Goal: Check status: Check status

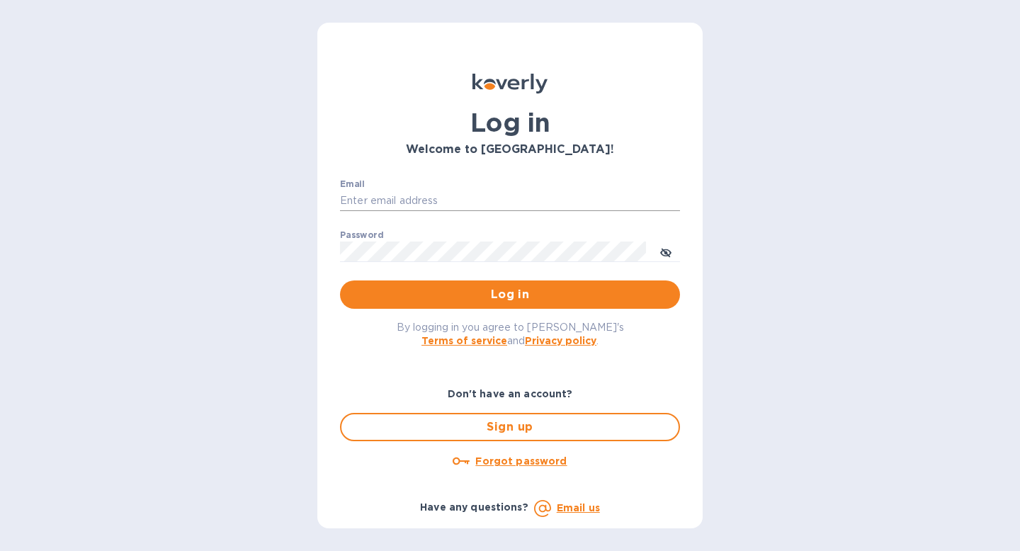
click at [427, 201] on input "Email" at bounding box center [510, 200] width 340 height 21
type input "[EMAIL_ADDRESS][DOMAIN_NAME]"
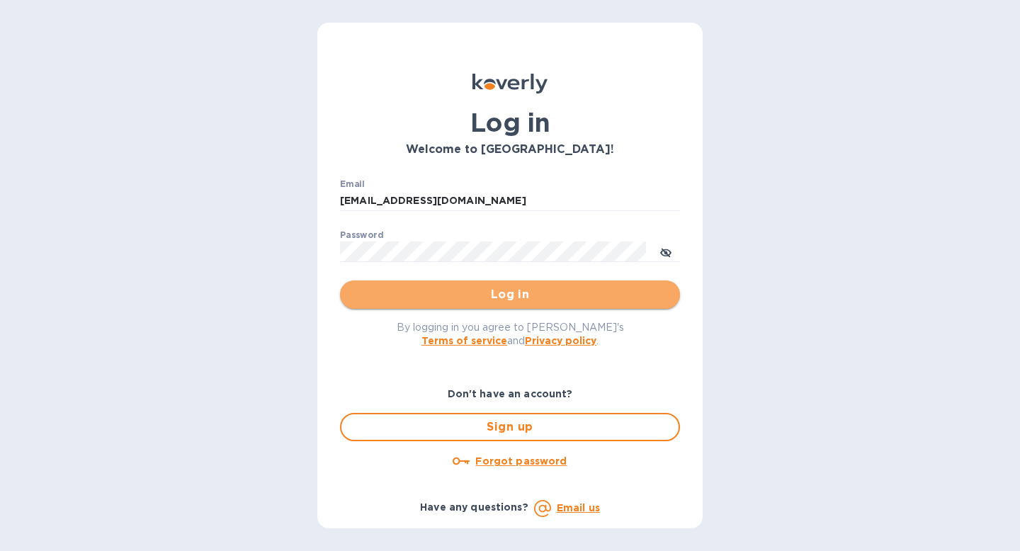
click at [488, 300] on span "Log in" at bounding box center [509, 294] width 317 height 17
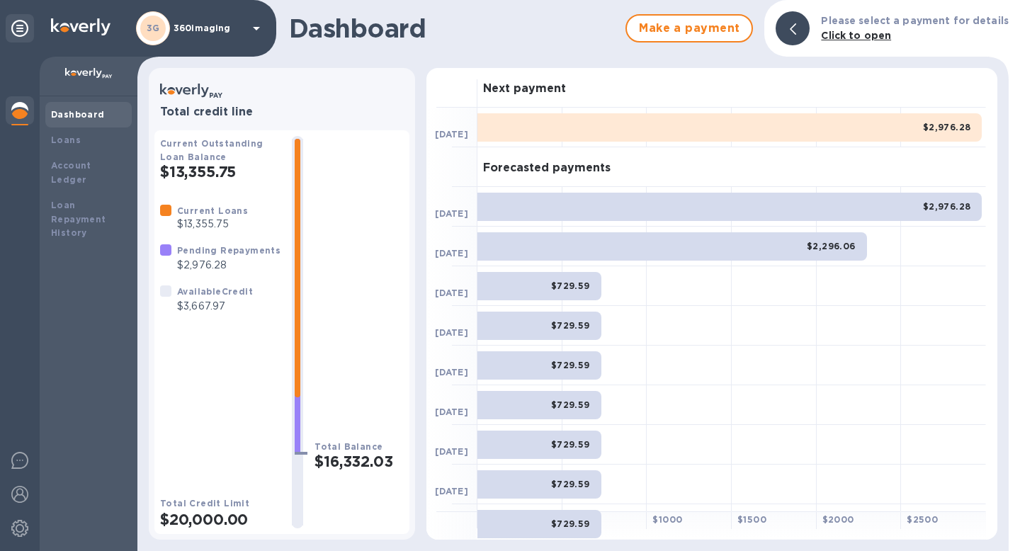
click at [212, 302] on p "$3,667.97" at bounding box center [215, 306] width 76 height 15
click at [213, 266] on p "$2,976.28" at bounding box center [228, 265] width 103 height 15
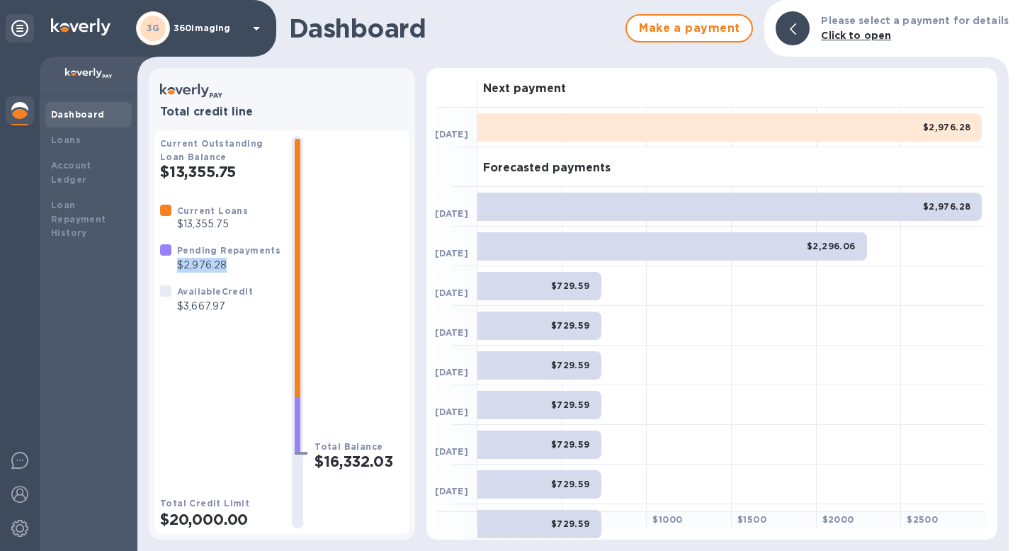
click at [213, 266] on p "$2,976.28" at bounding box center [228, 265] width 103 height 15
click at [212, 223] on p "$13,355.75" at bounding box center [212, 224] width 71 height 15
click at [219, 306] on p "$3,667.97" at bounding box center [215, 306] width 76 height 15
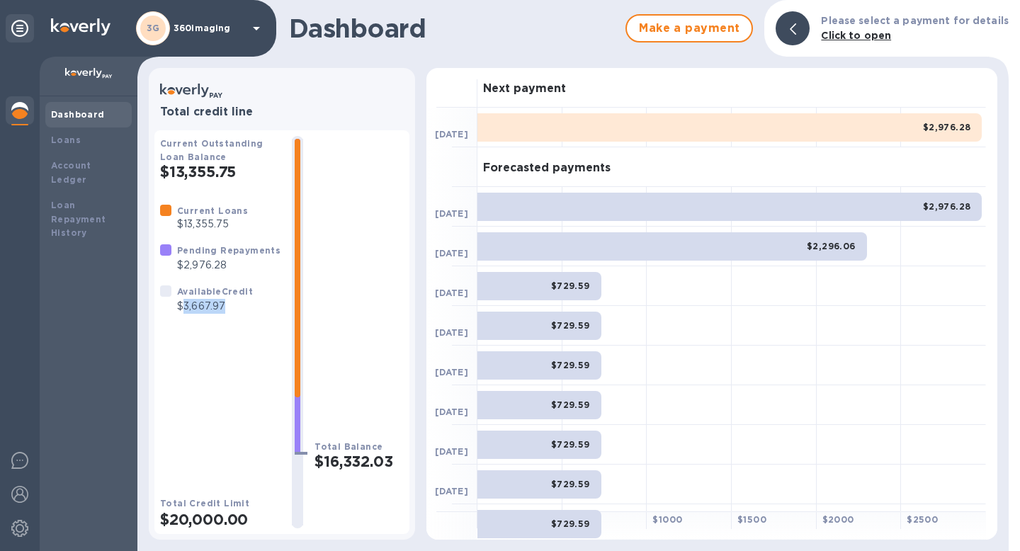
click at [219, 306] on p "$3,667.97" at bounding box center [215, 306] width 76 height 15
click at [212, 261] on p "$2,976.28" at bounding box center [228, 265] width 103 height 15
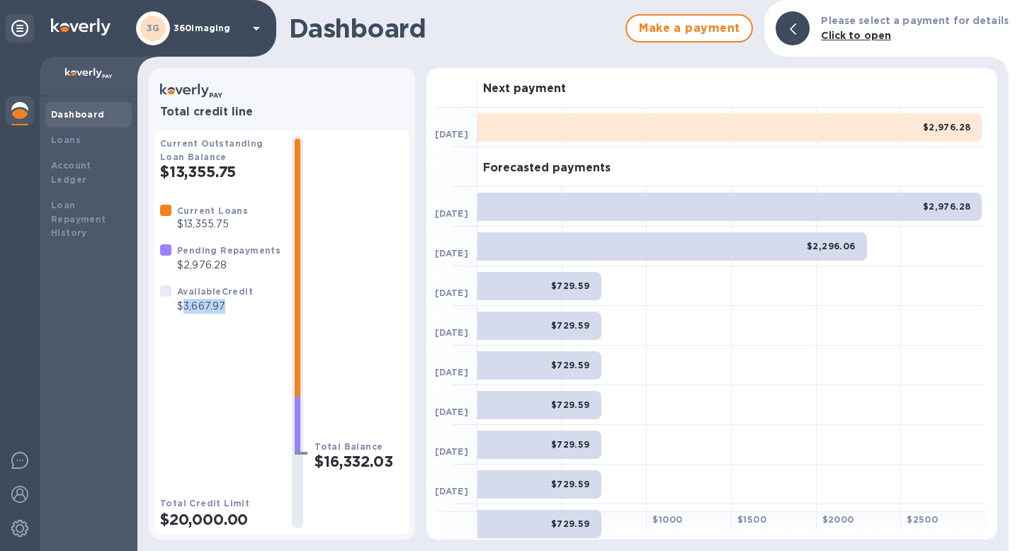
drag, startPoint x: 223, startPoint y: 307, endPoint x: 184, endPoint y: 301, distance: 39.3
click at [184, 301] on p "$3,667.97" at bounding box center [215, 306] width 76 height 15
drag, startPoint x: 185, startPoint y: 269, endPoint x: 195, endPoint y: 270, distance: 9.2
click at [195, 270] on p "$2,976.28" at bounding box center [228, 265] width 103 height 15
drag, startPoint x: 230, startPoint y: 309, endPoint x: 184, endPoint y: 309, distance: 46.0
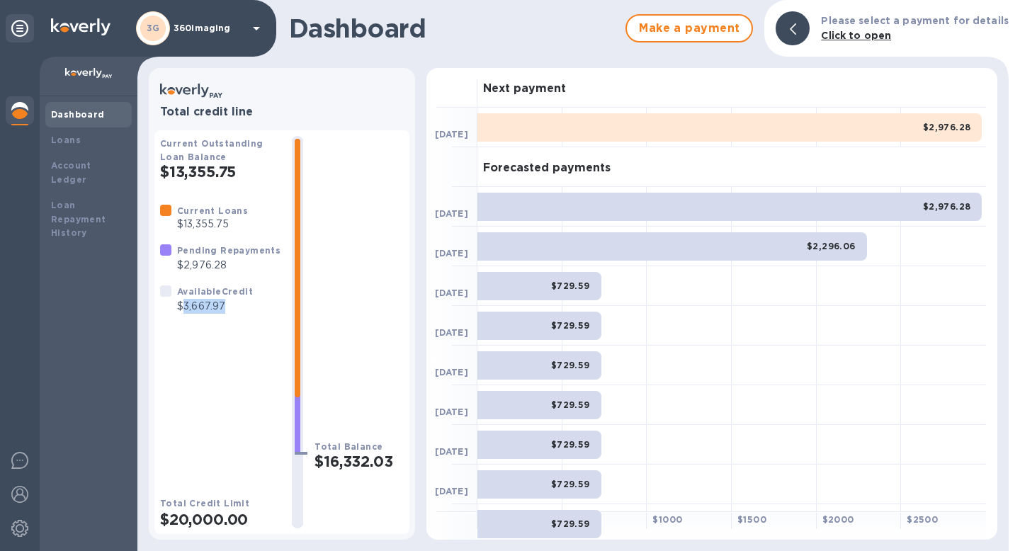
click at [184, 309] on p "$3,667.97" at bounding box center [215, 306] width 76 height 15
click at [194, 266] on p "$2,976.28" at bounding box center [228, 265] width 103 height 15
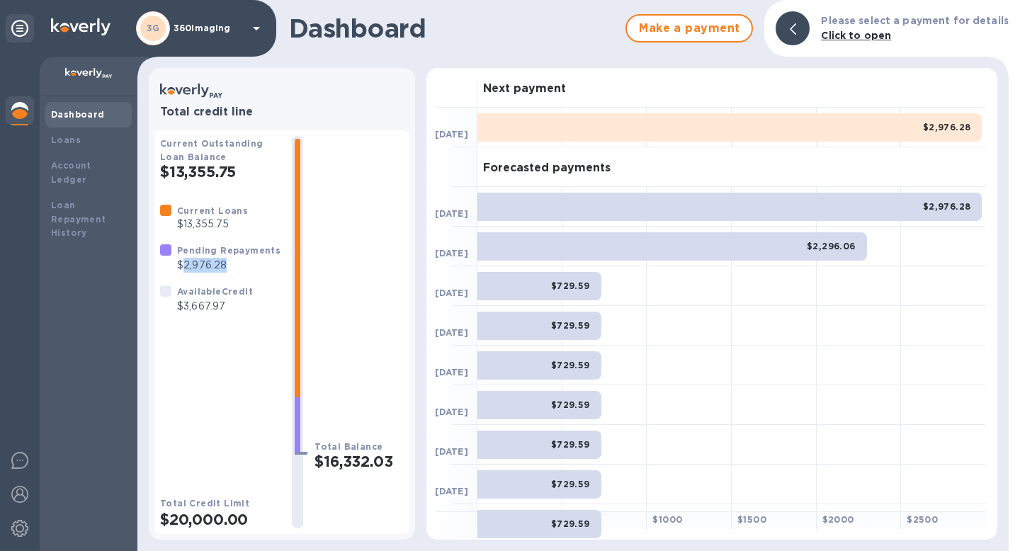
click at [194, 266] on p "$2,976.28" at bounding box center [228, 265] width 103 height 15
